Goal: Task Accomplishment & Management: Manage account settings

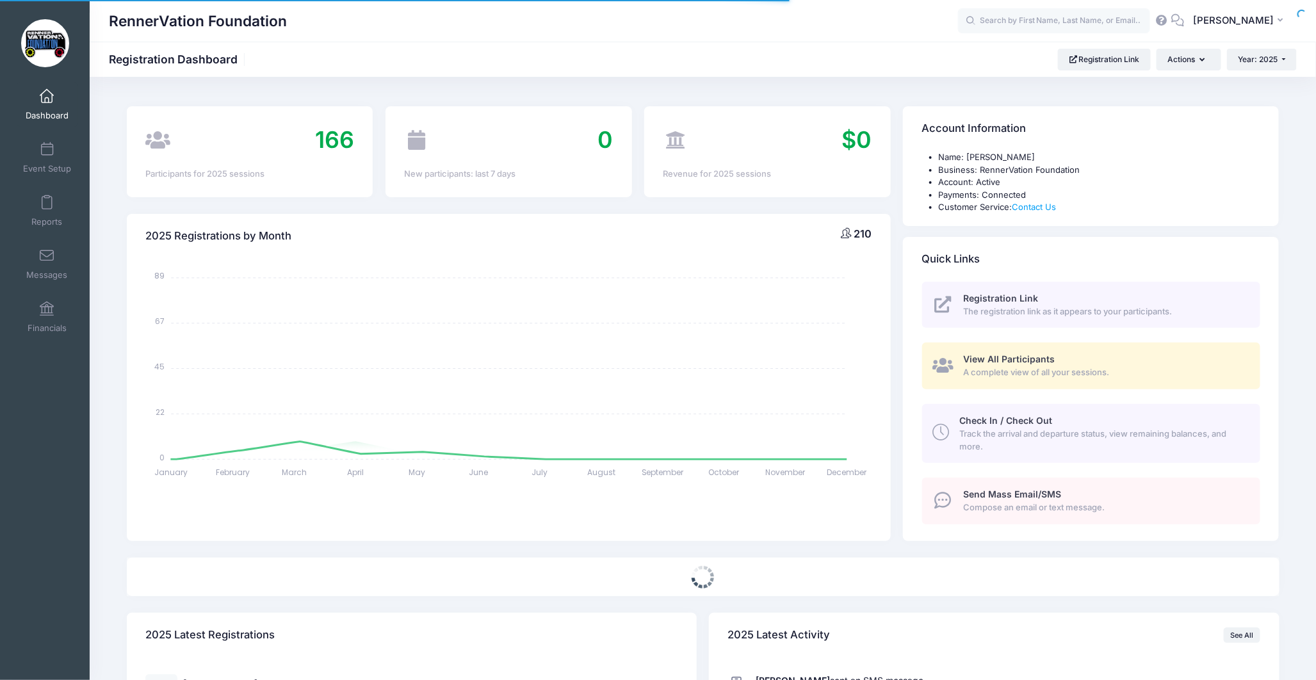
select select
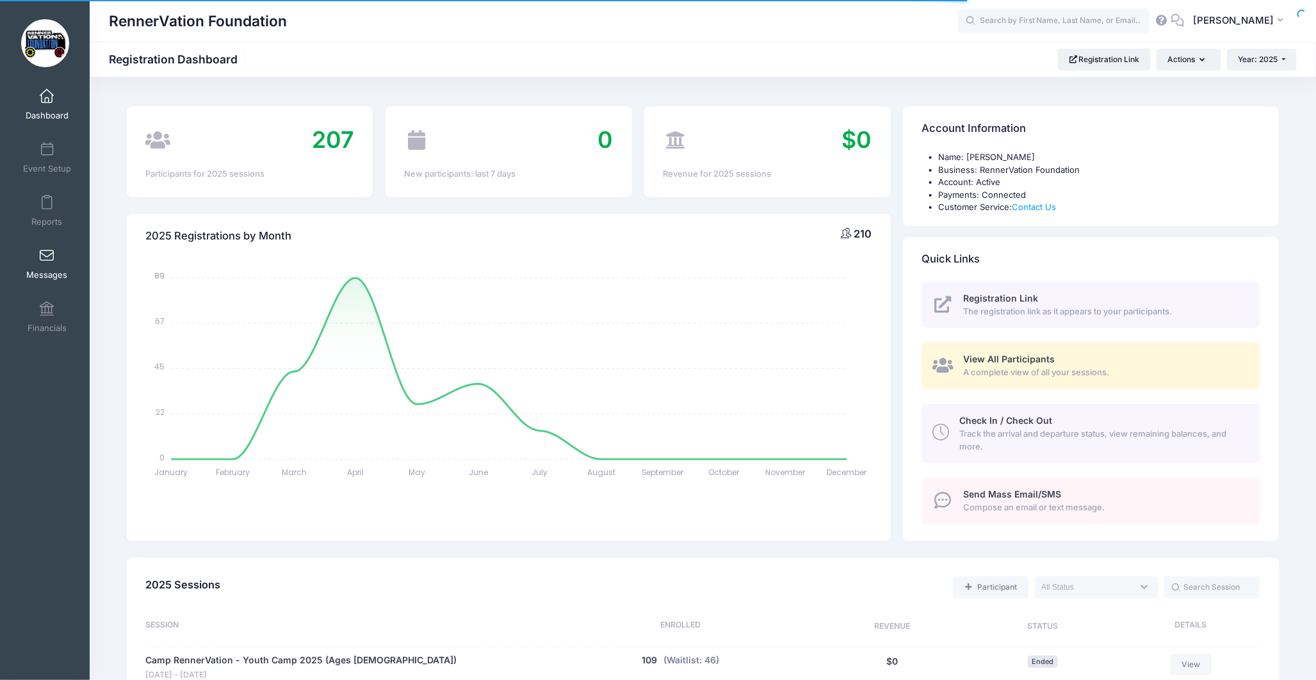
click at [47, 263] on span at bounding box center [47, 256] width 0 height 14
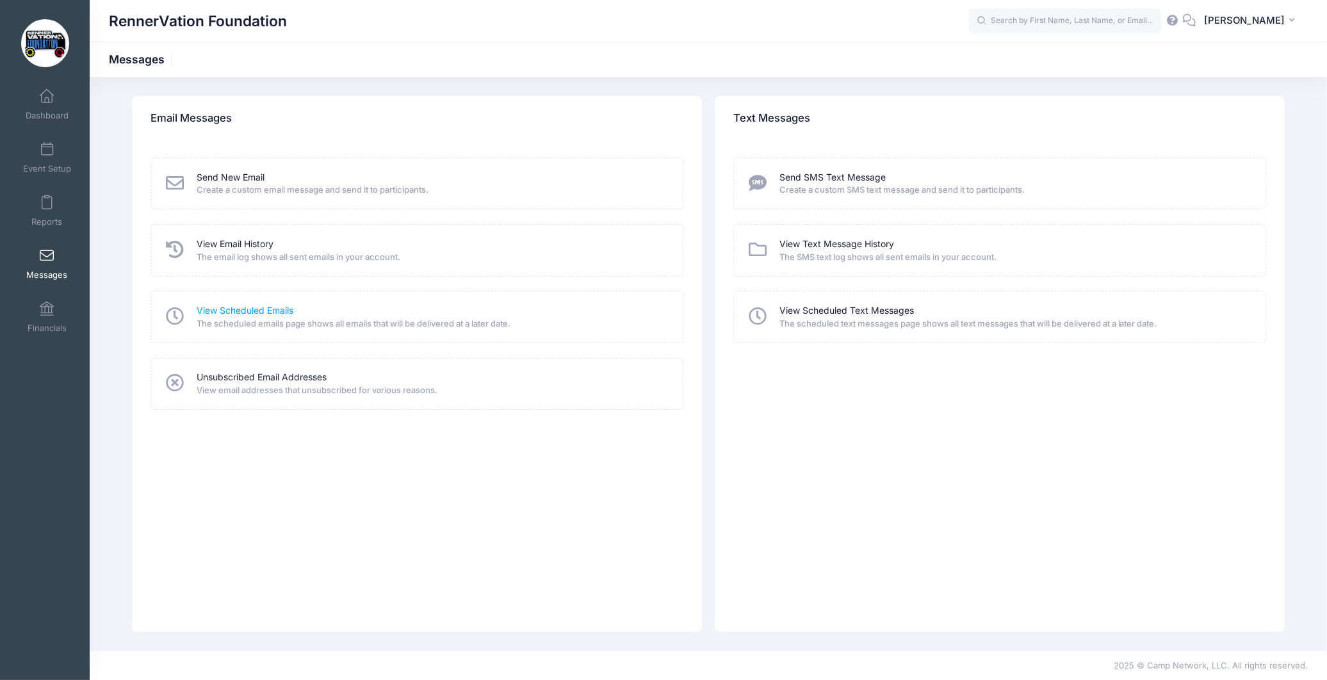
click at [258, 308] on link "View Scheduled Emails" at bounding box center [245, 310] width 97 height 13
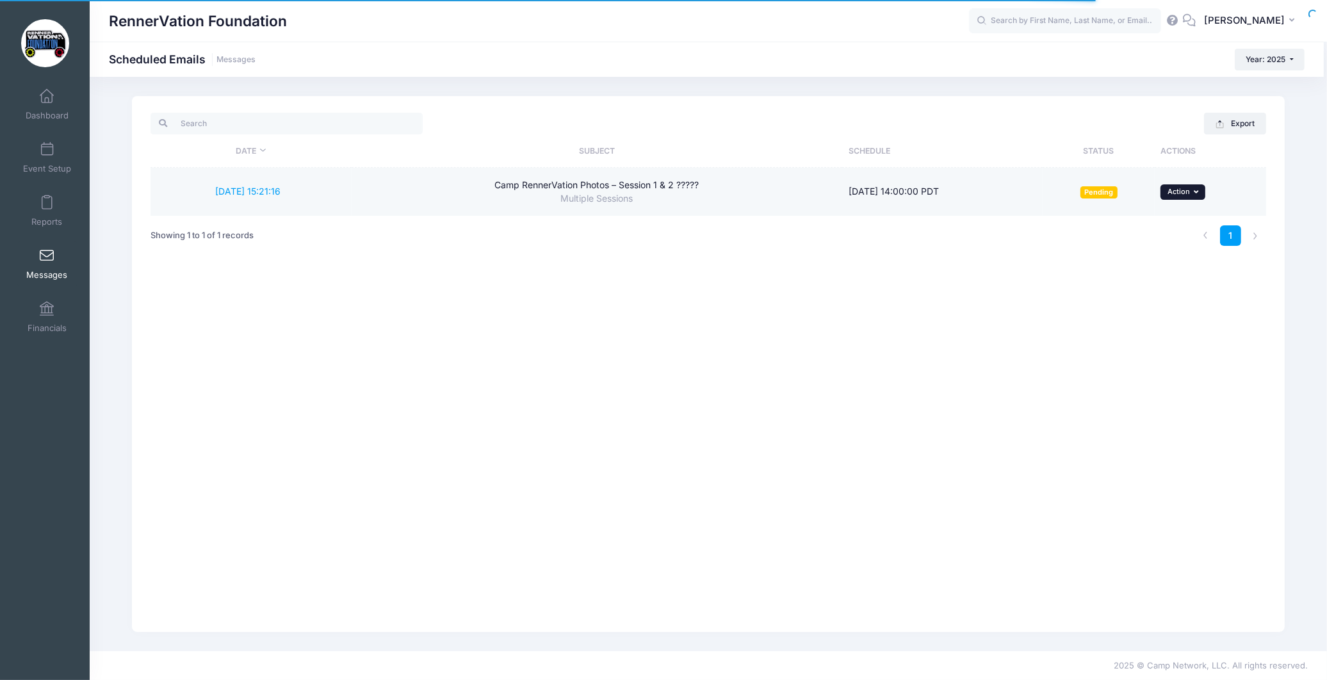
click at [1182, 188] on span "Action" at bounding box center [1179, 191] width 22 height 9
click at [1159, 240] on link "Reschedule" at bounding box center [1157, 245] width 84 height 24
type input "[DATE]"
type input "14:00"
select select "America/Los_Angeles"
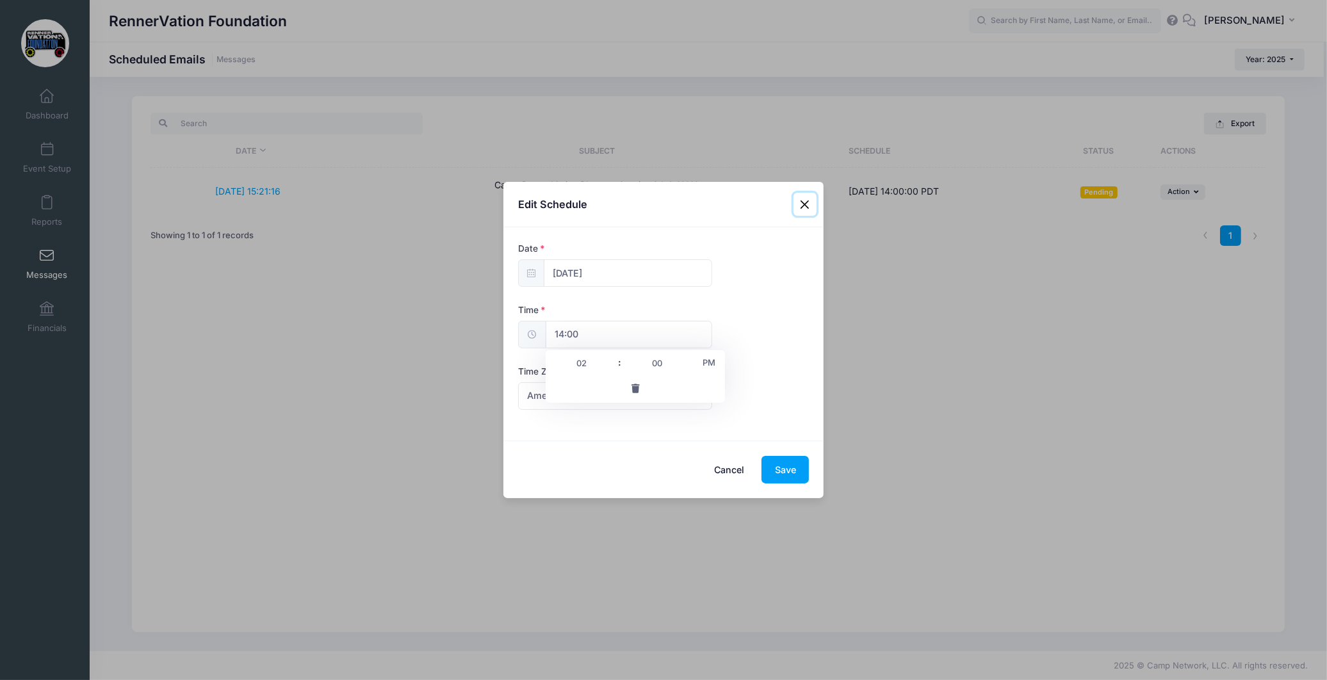
click at [603, 336] on input "14:00" at bounding box center [629, 335] width 167 height 28
click at [585, 361] on input "02" at bounding box center [582, 363] width 72 height 26
click at [615, 357] on span at bounding box center [613, 356] width 9 height 13
type input "15:00"
type input "03"
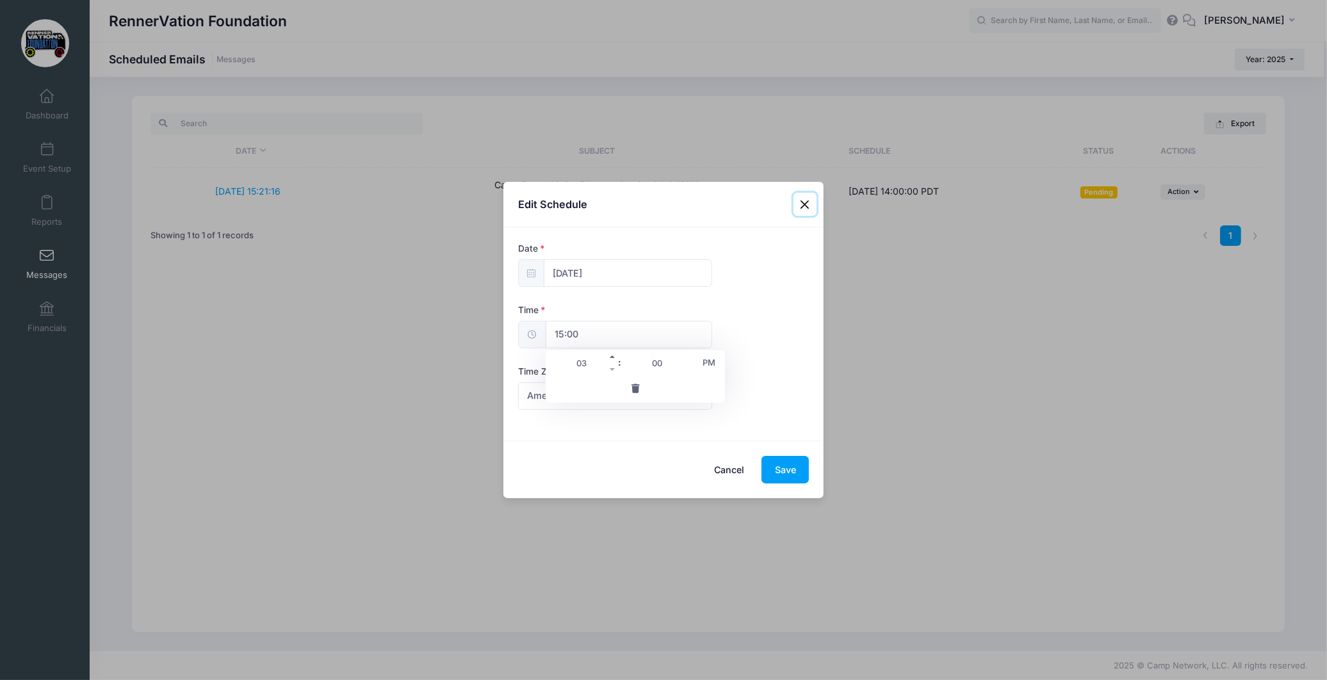
click at [615, 357] on span at bounding box center [613, 356] width 9 height 13
type input "16:00"
type input "04"
click at [615, 357] on span at bounding box center [613, 356] width 9 height 13
type input "17:00"
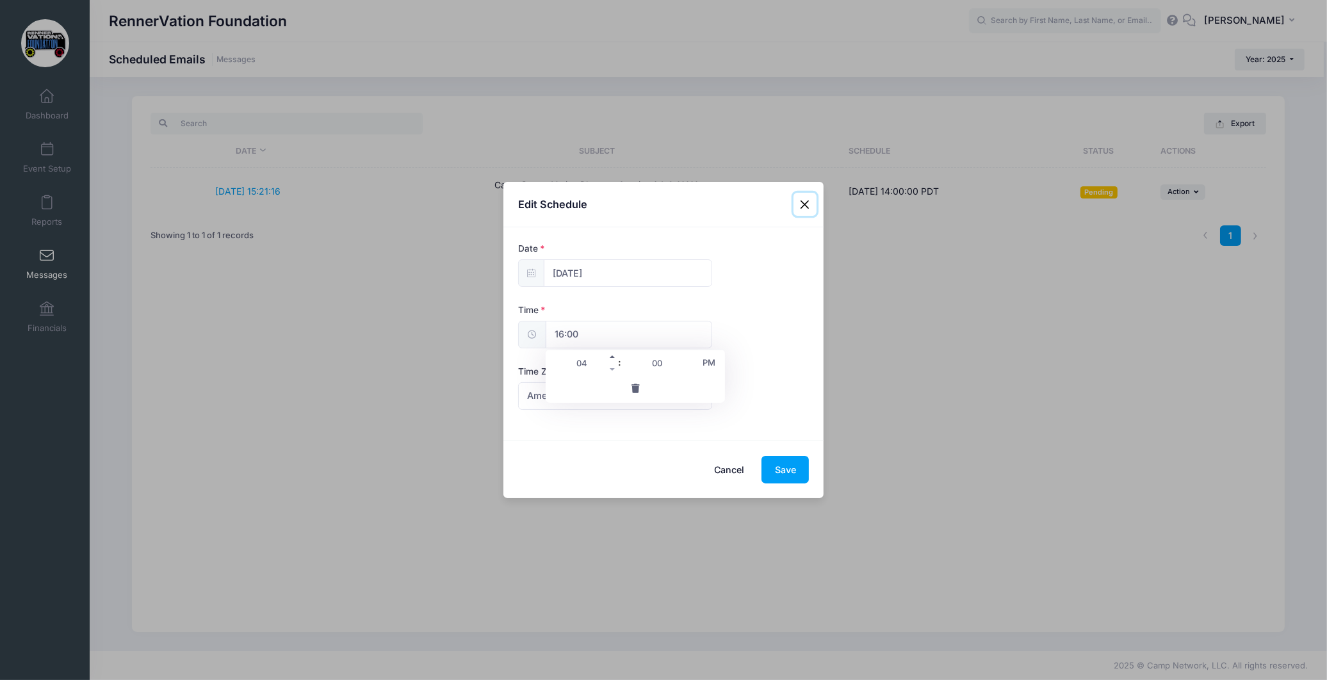
type input "05"
click at [783, 469] on button "Save" at bounding box center [785, 470] width 47 height 28
